Goal: Communication & Community: Answer question/provide support

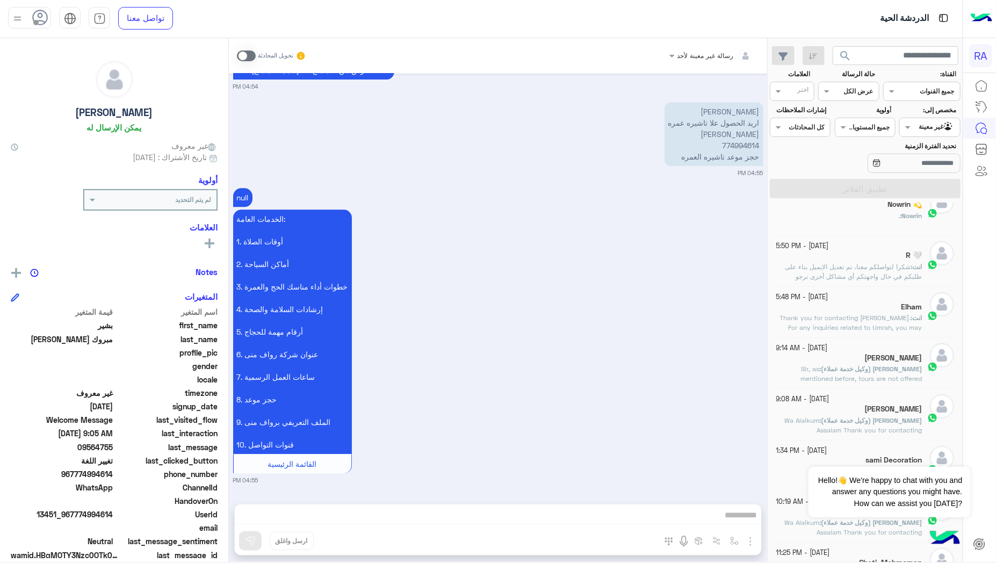
scroll to position [298, 0]
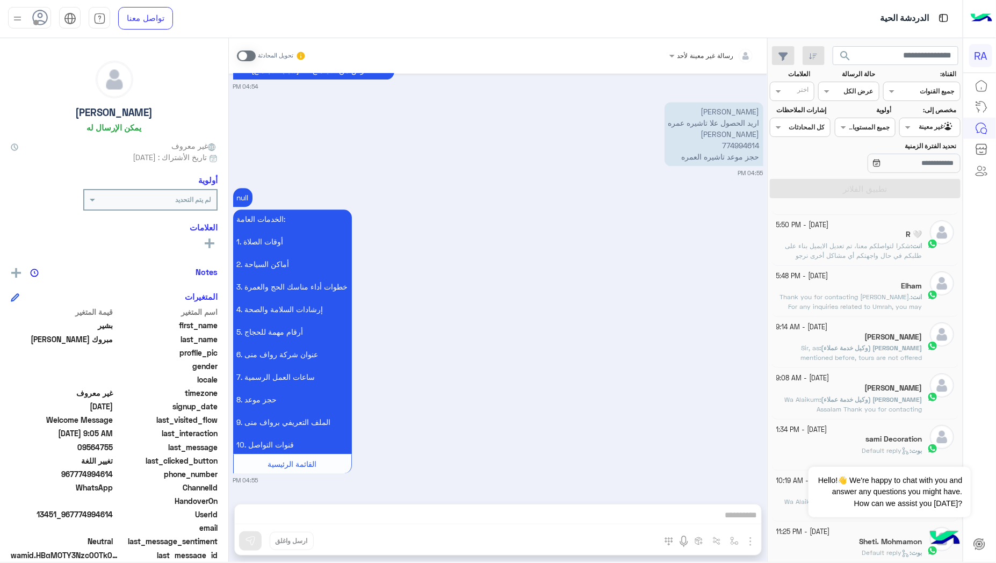
click at [251, 55] on span at bounding box center [246, 55] width 19 height 11
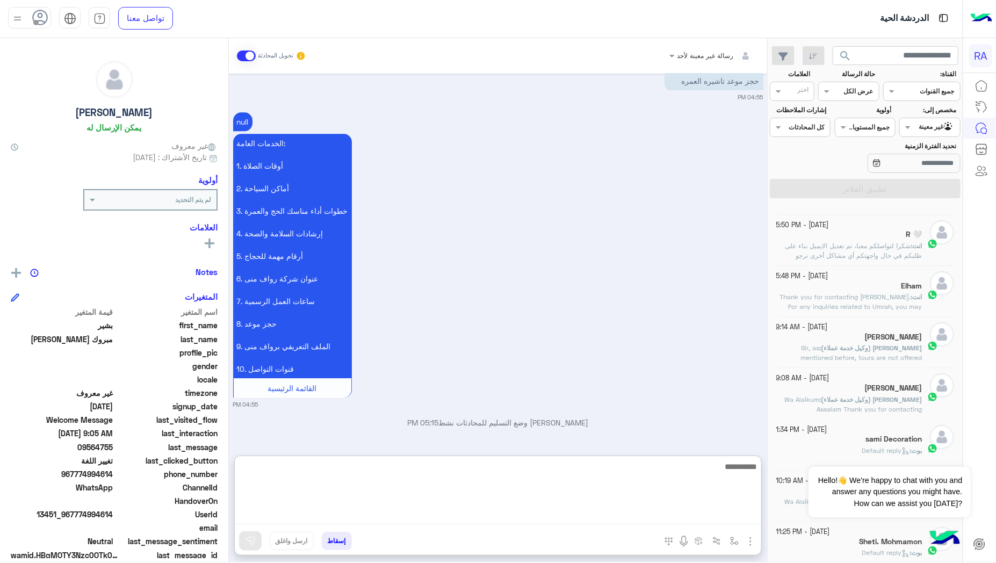
drag, startPoint x: 563, startPoint y: 505, endPoint x: 601, endPoint y: 516, distance: 39.1
paste textarea "**********"
type textarea "**********"
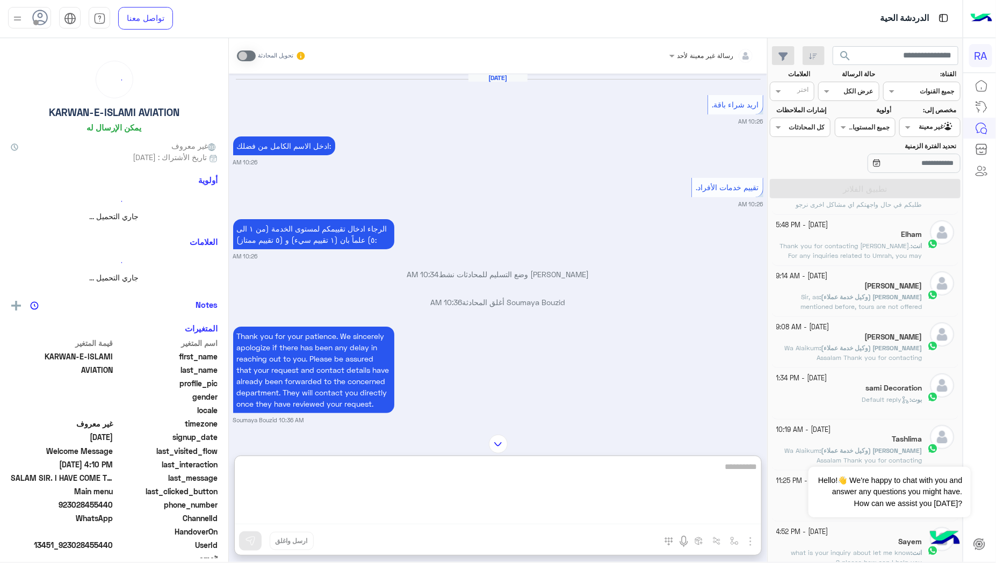
scroll to position [3578, 0]
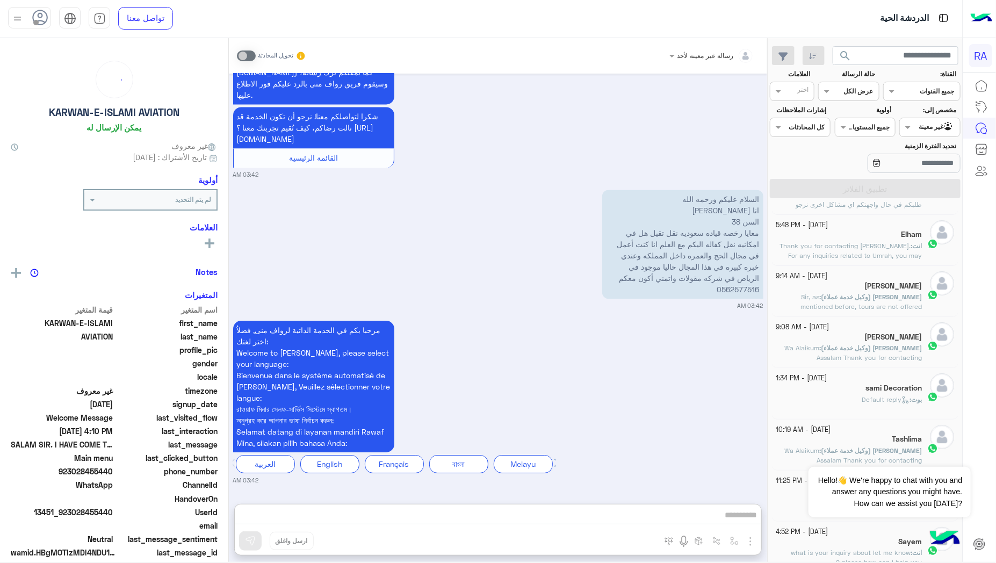
click at [930, 131] on input "text" at bounding box center [942, 126] width 25 height 10
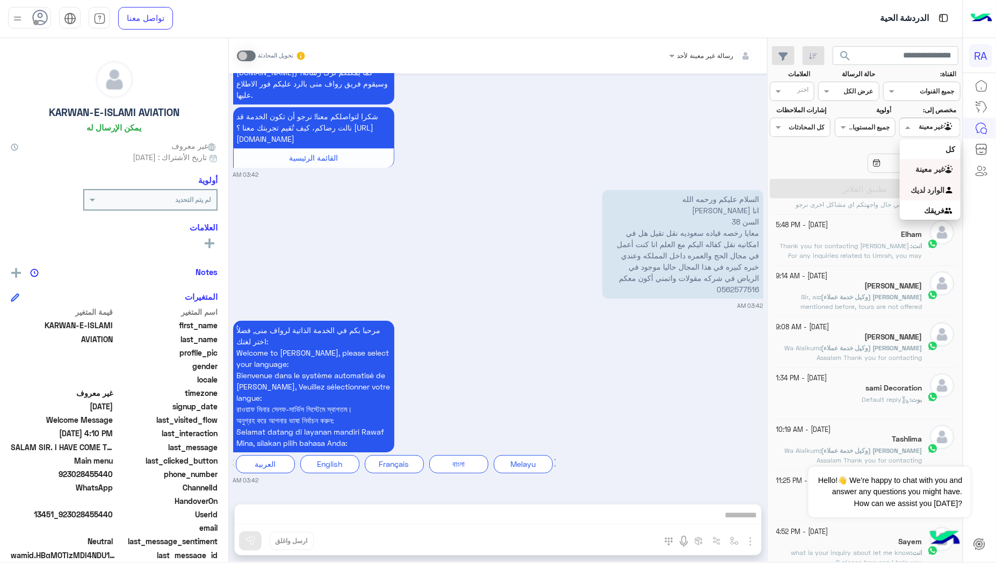
click at [921, 188] on b "الوارد لديك" at bounding box center [928, 189] width 34 height 9
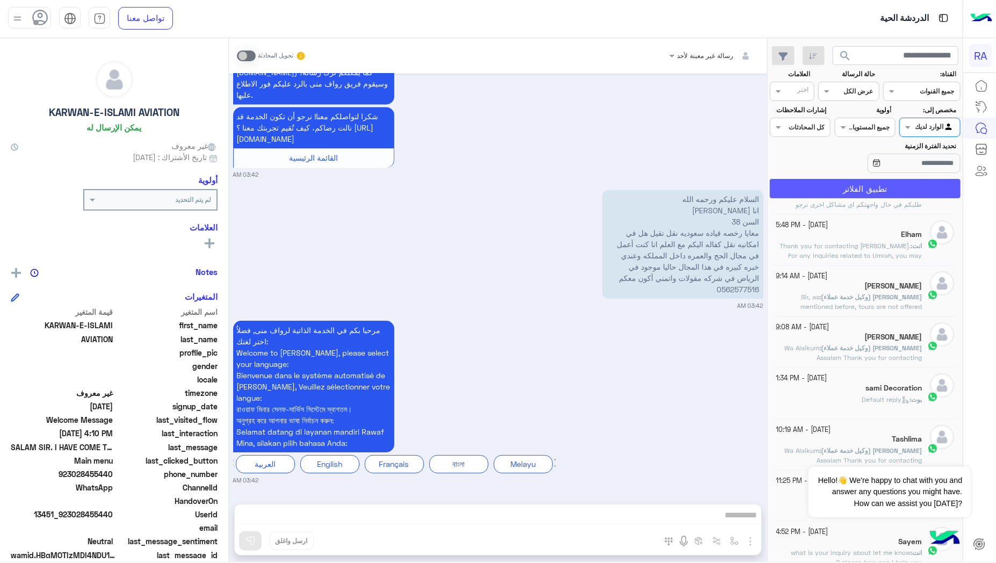
click at [887, 191] on button "تطبيق الفلاتر" at bounding box center [865, 188] width 191 height 19
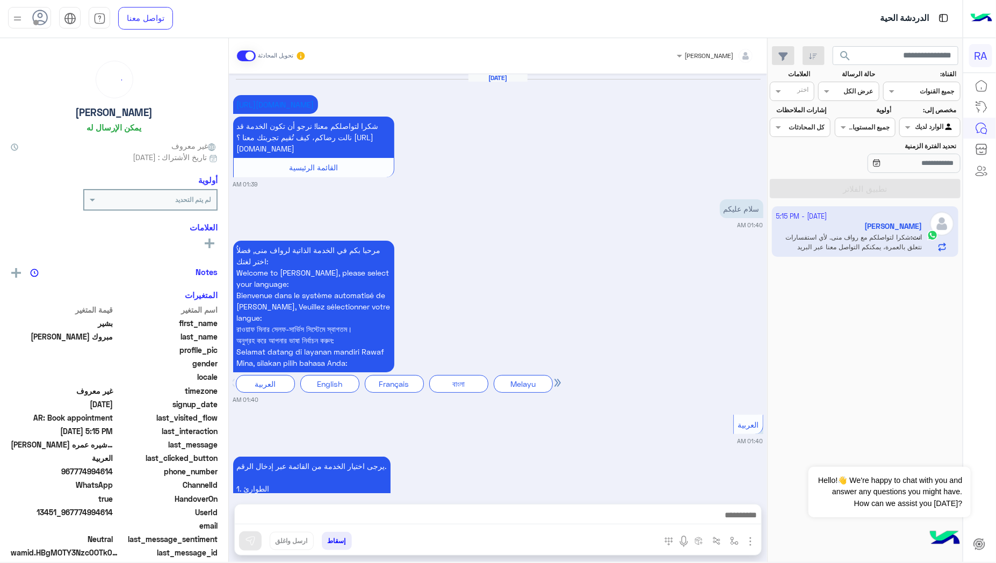
scroll to position [2319, 0]
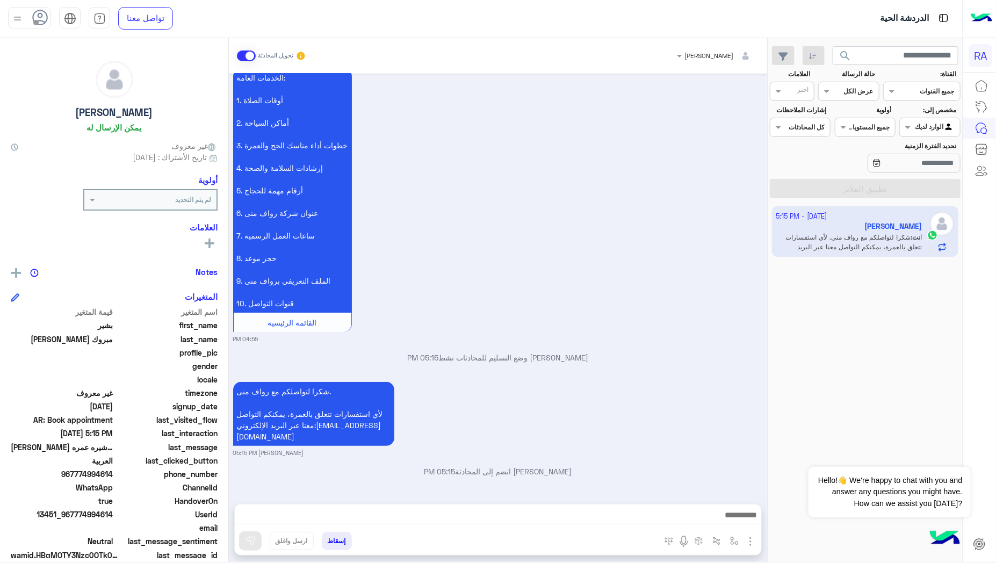
click at [244, 52] on span at bounding box center [246, 55] width 19 height 11
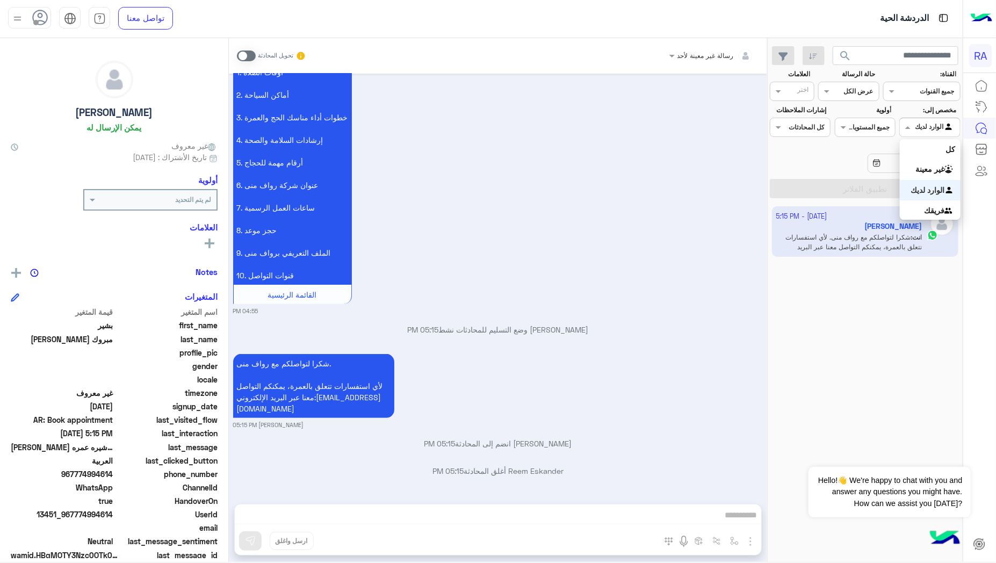
click at [948, 127] on input "text" at bounding box center [942, 126] width 25 height 10
click at [931, 168] on b "غير معينة" at bounding box center [929, 168] width 29 height 9
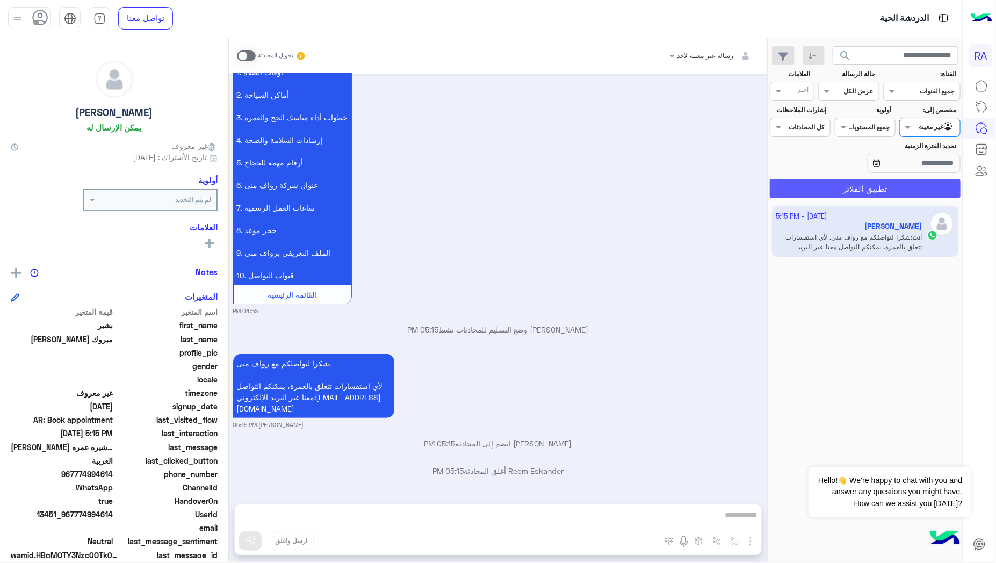
click at [910, 180] on button "تطبيق الفلاتر" at bounding box center [865, 188] width 191 height 19
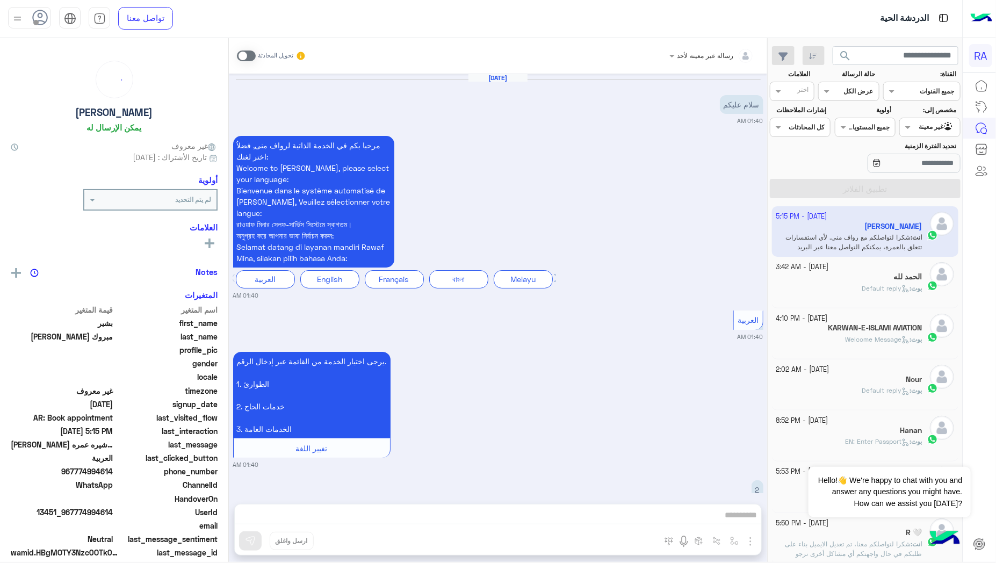
scroll to position [2198, 0]
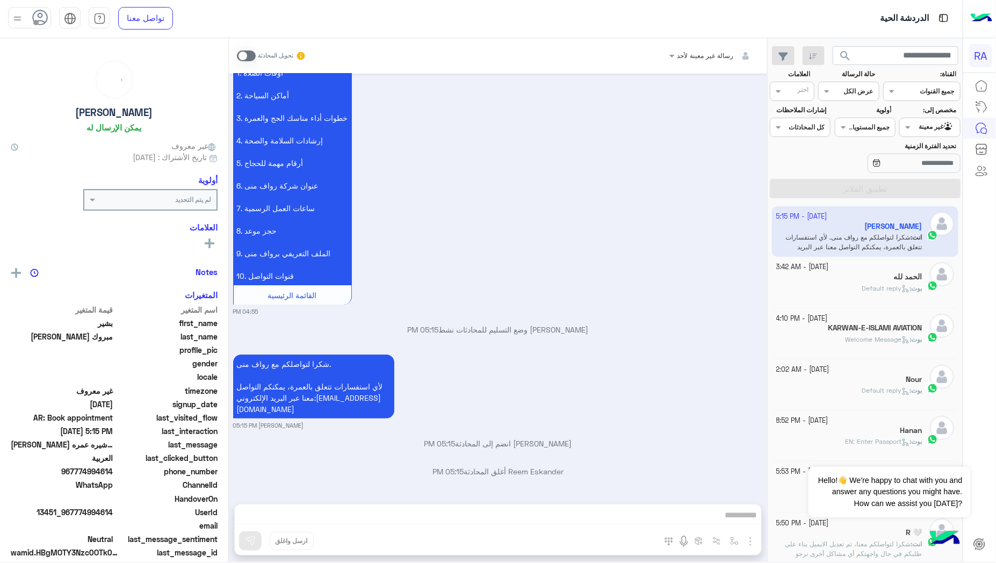
click at [862, 291] on span "Default reply" at bounding box center [886, 288] width 48 height 8
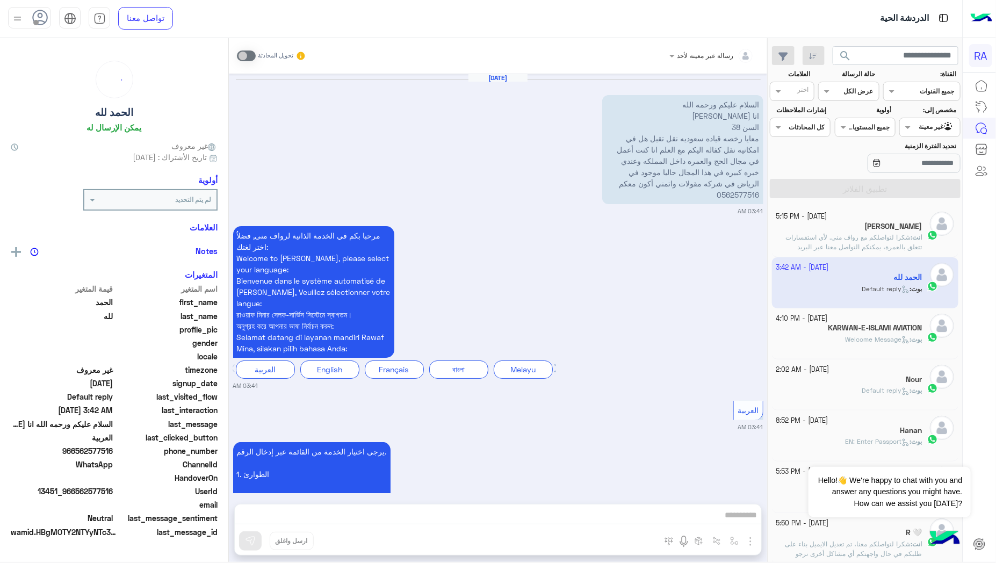
scroll to position [984, 0]
